Goal: Transaction & Acquisition: Book appointment/travel/reservation

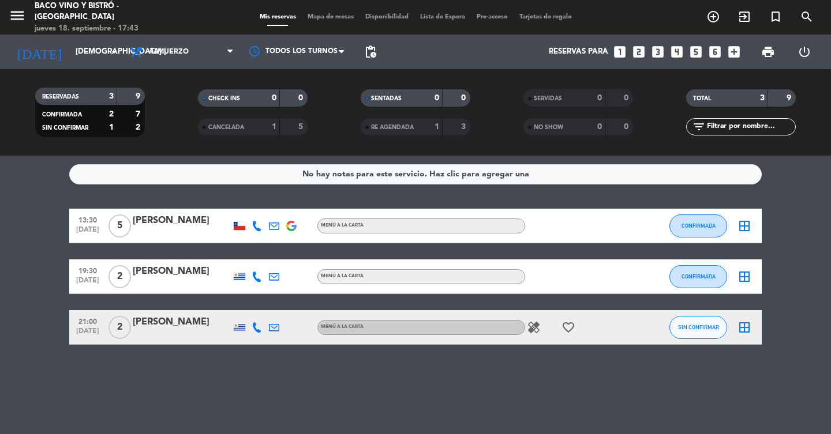
click at [642, 55] on icon "looks_two" at bounding box center [638, 51] width 15 height 15
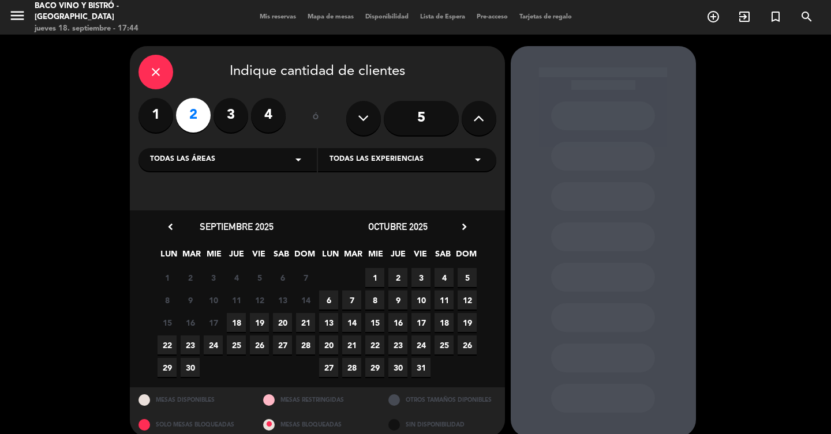
click at [241, 328] on span "18" at bounding box center [236, 322] width 19 height 19
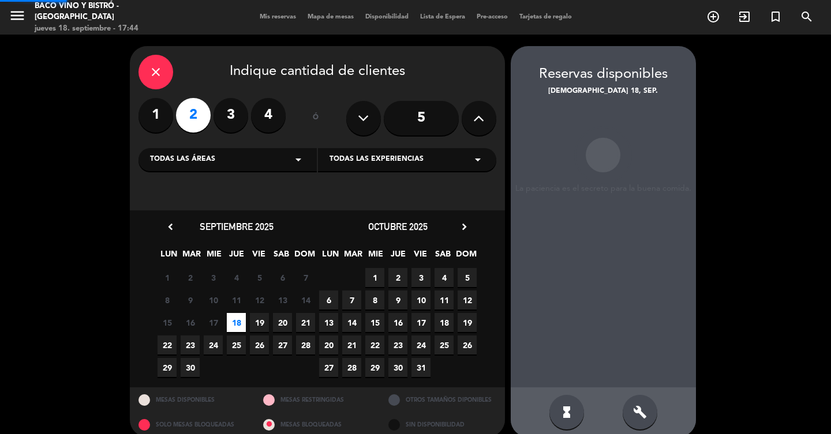
scroll to position [14, 0]
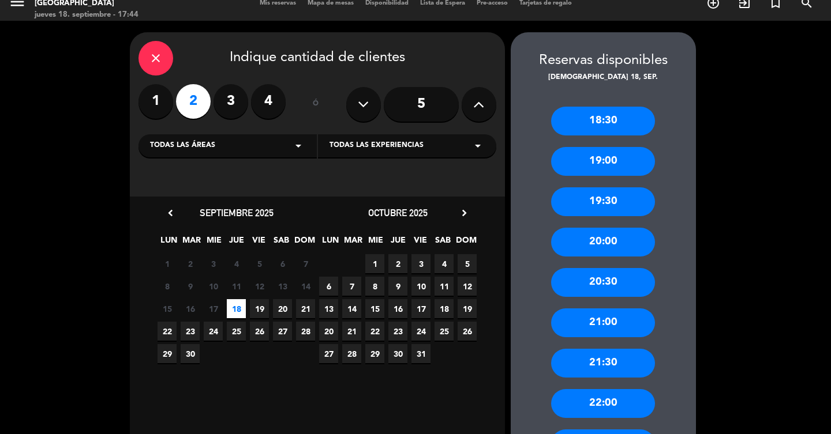
click at [590, 242] on div "20:00" at bounding box center [603, 242] width 104 height 29
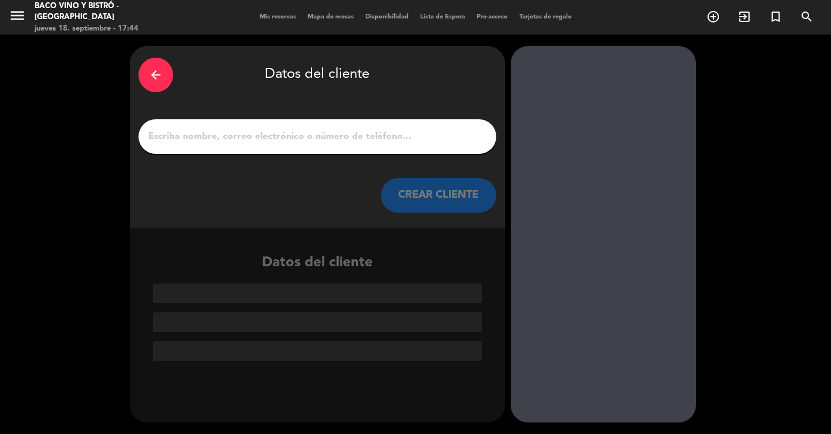
click at [260, 150] on div at bounding box center [317, 136] width 358 height 35
click at [262, 132] on input "1" at bounding box center [317, 137] width 340 height 16
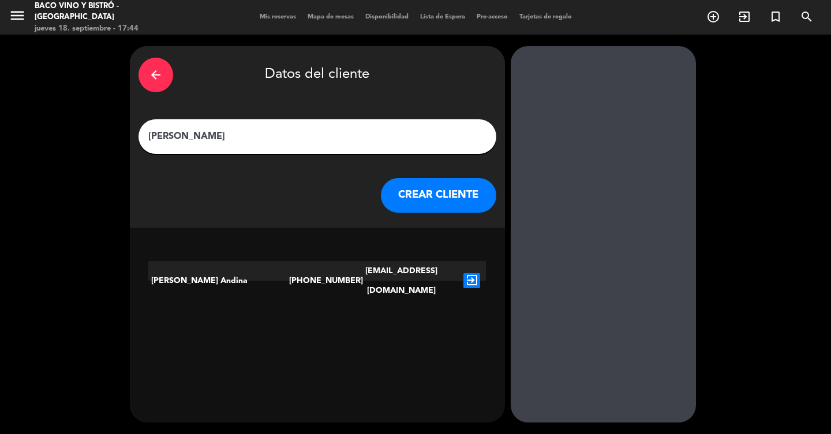
type input "[PERSON_NAME]"
click at [437, 198] on button "CREAR CLIENTE" at bounding box center [438, 195] width 115 height 35
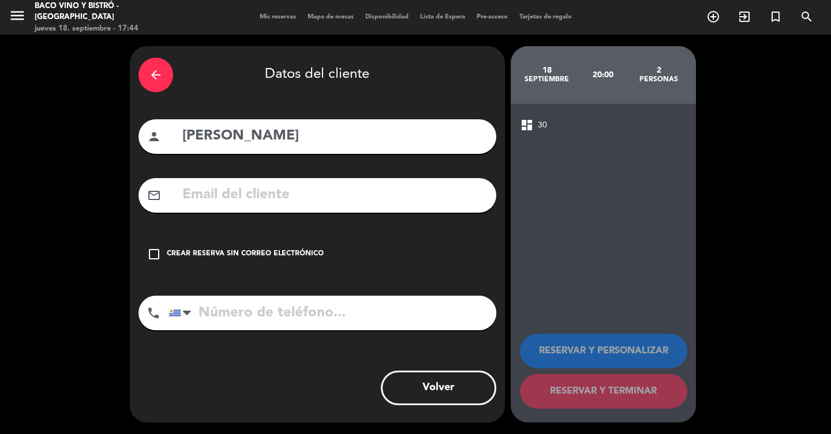
drag, startPoint x: 326, startPoint y: 205, endPoint x: 316, endPoint y: 231, distance: 27.2
click at [316, 231] on div "arrow_back Datos del cliente person [PERSON_NAME] mail_outline check_box_outlin…" at bounding box center [317, 234] width 375 height 377
click at [305, 250] on div "Crear reserva sin correo electrónico" at bounding box center [245, 255] width 157 height 12
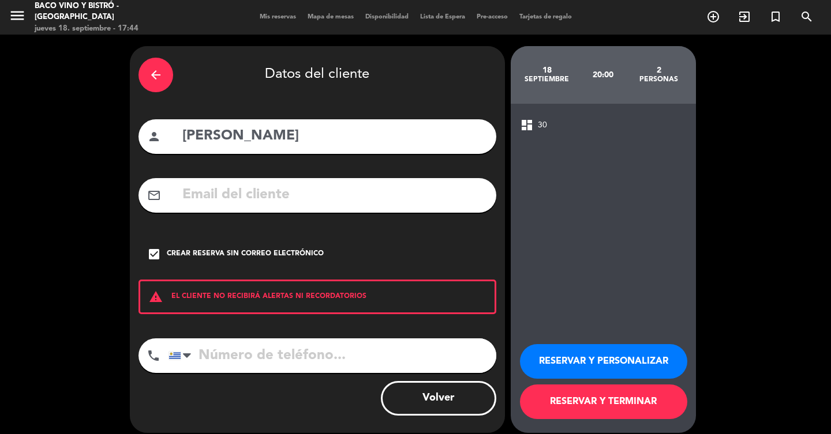
click at [269, 344] on input "tel" at bounding box center [332, 356] width 328 height 35
type input "094374118"
click at [565, 387] on button "RESERVAR Y TERMINAR" at bounding box center [603, 402] width 167 height 35
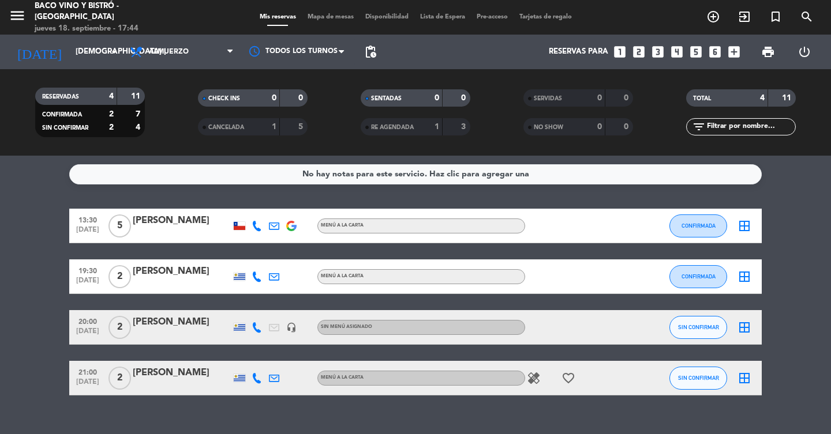
click at [637, 54] on icon "looks_two" at bounding box center [638, 51] width 15 height 15
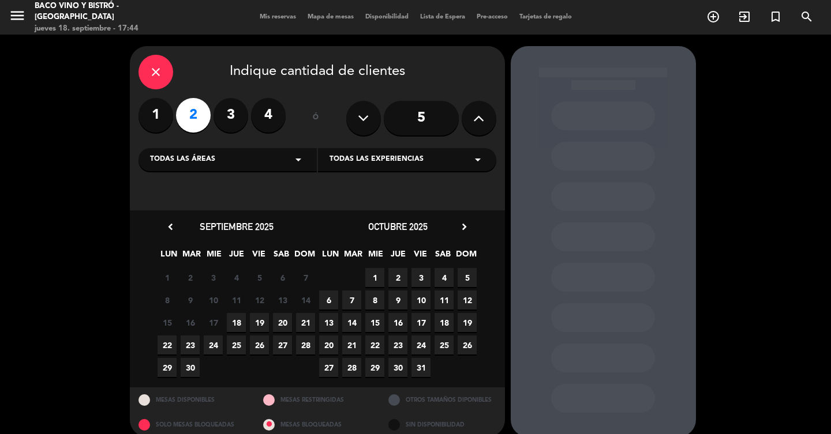
click at [238, 324] on span "18" at bounding box center [236, 322] width 19 height 19
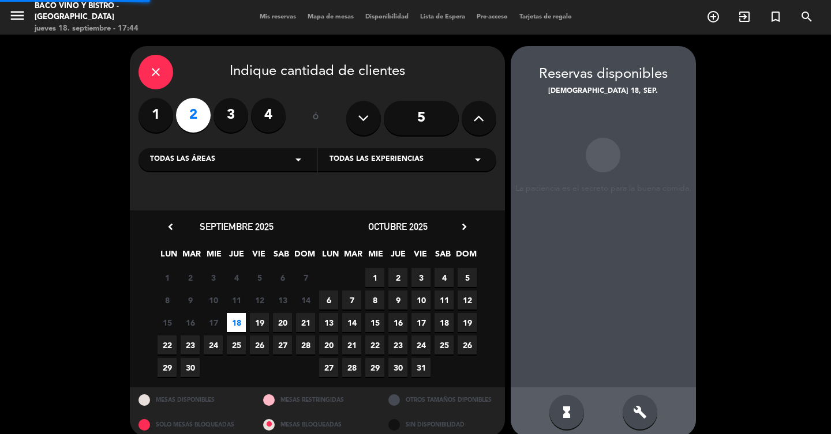
scroll to position [14, 0]
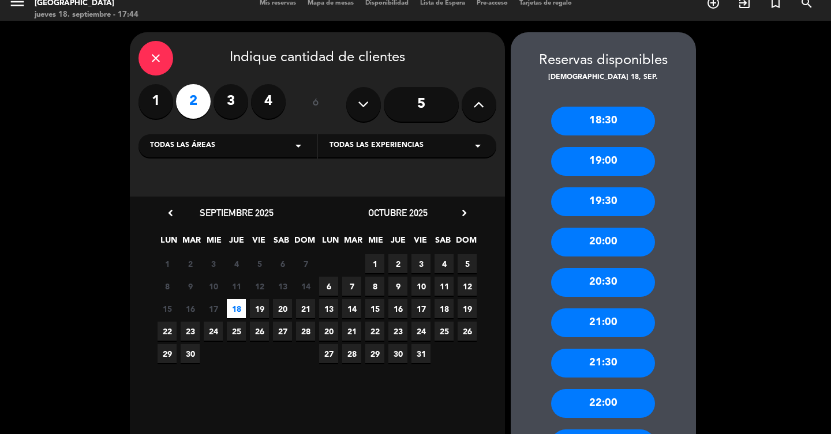
click at [595, 328] on div "21:00" at bounding box center [603, 323] width 104 height 29
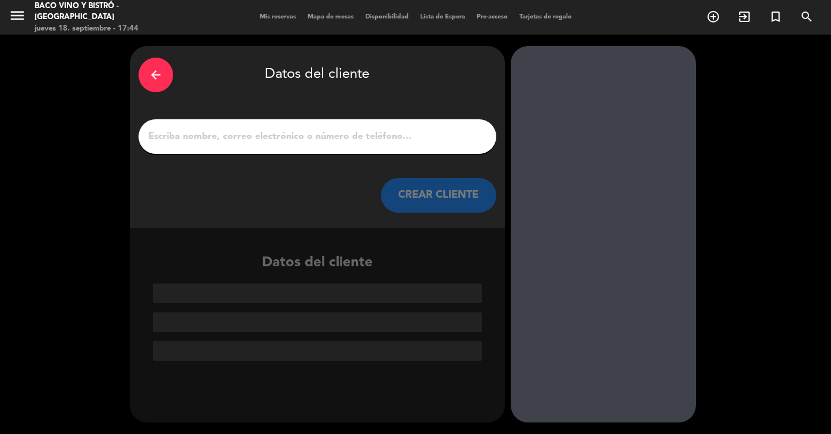
scroll to position [0, 0]
click at [376, 135] on input "1" at bounding box center [317, 137] width 340 height 16
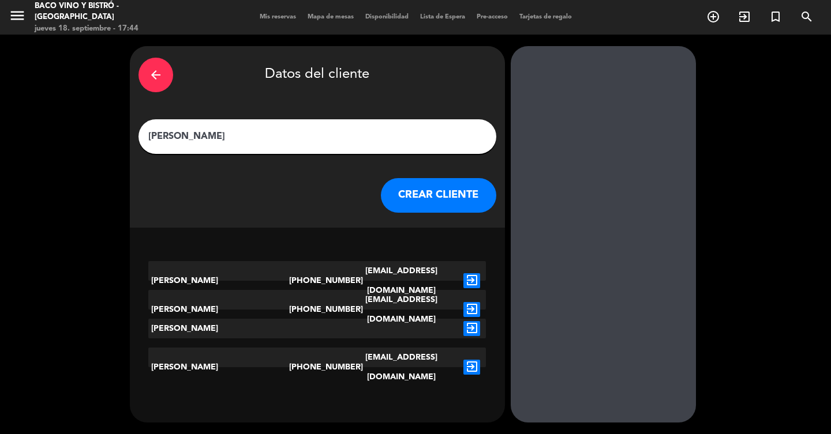
click at [313, 129] on input "[PERSON_NAME]" at bounding box center [317, 137] width 340 height 16
type input "[PERSON_NAME]"
click at [417, 197] on button "CREAR CLIENTE" at bounding box center [438, 195] width 115 height 35
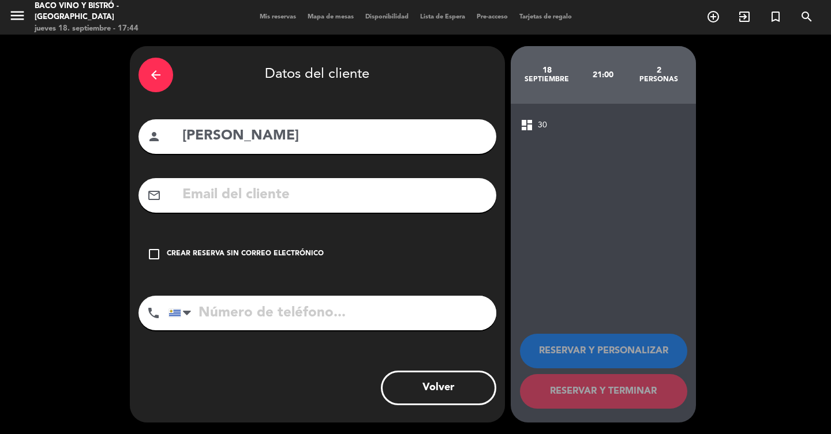
click at [229, 269] on div "check_box_outline_blank Crear reserva sin correo electrónico" at bounding box center [317, 254] width 358 height 35
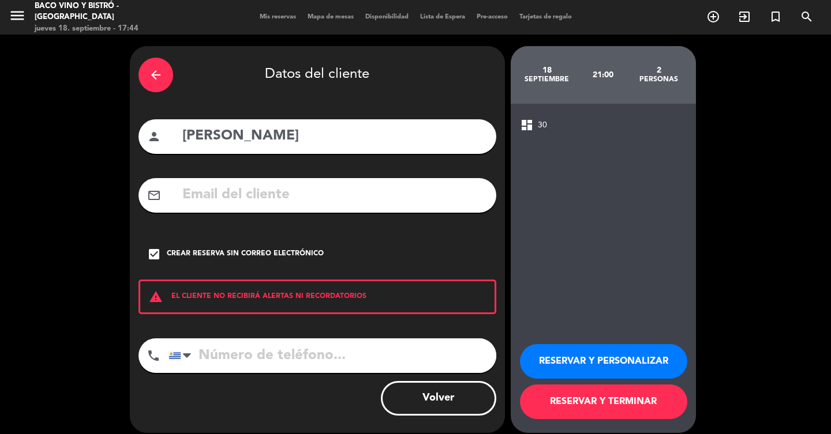
click at [229, 265] on div "check_box Crear reserva sin correo electrónico" at bounding box center [317, 254] width 358 height 35
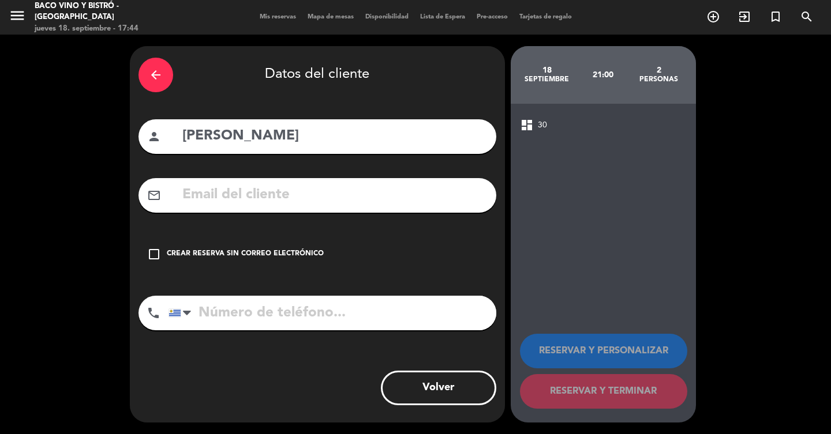
click at [229, 265] on div "check_box_outline_blank Crear reserva sin correo electrónico" at bounding box center [317, 254] width 358 height 35
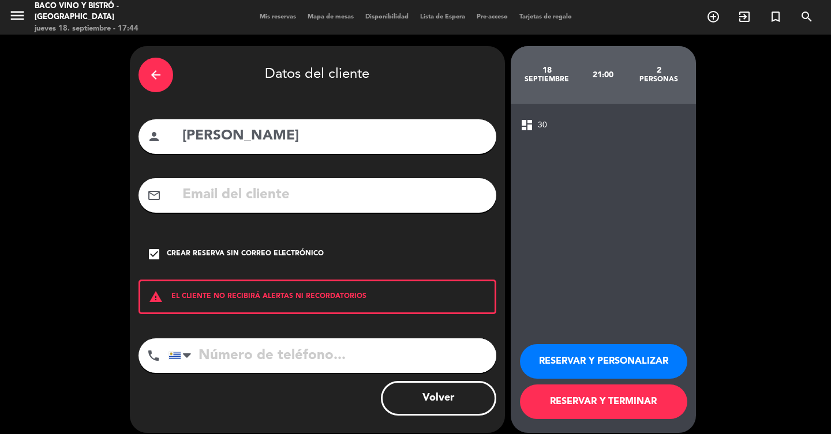
click at [253, 337] on div "arrow_back Datos del cliente person [PERSON_NAME] mail_outline check_box Crear …" at bounding box center [317, 239] width 375 height 387
click at [254, 352] on input "tel" at bounding box center [332, 356] width 328 height 35
type input "092141357"
click at [535, 388] on button "RESERVAR Y TERMINAR" at bounding box center [603, 402] width 167 height 35
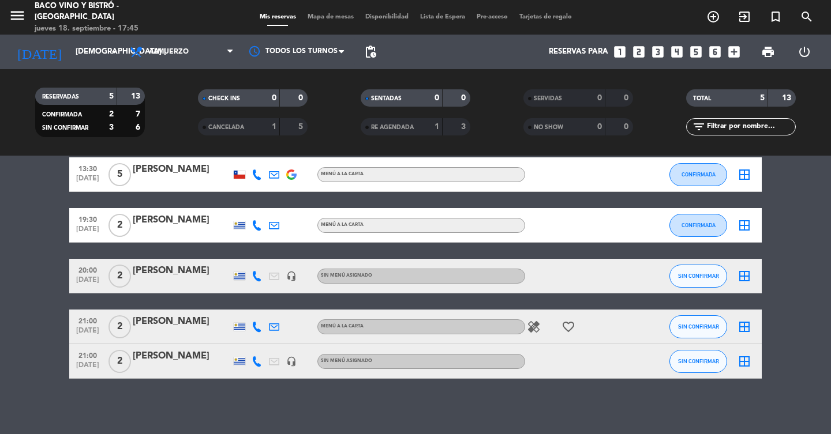
scroll to position [52, 0]
